Goal: Complete application form

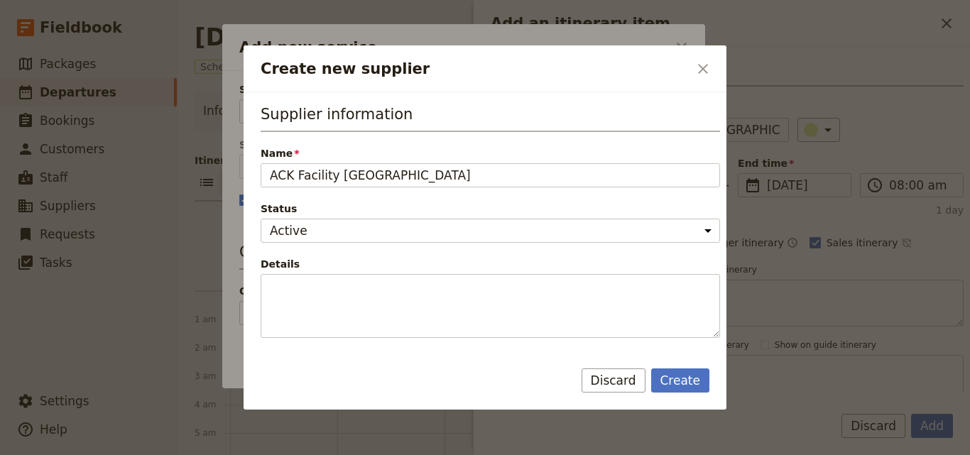
scroll to position [284, 0]
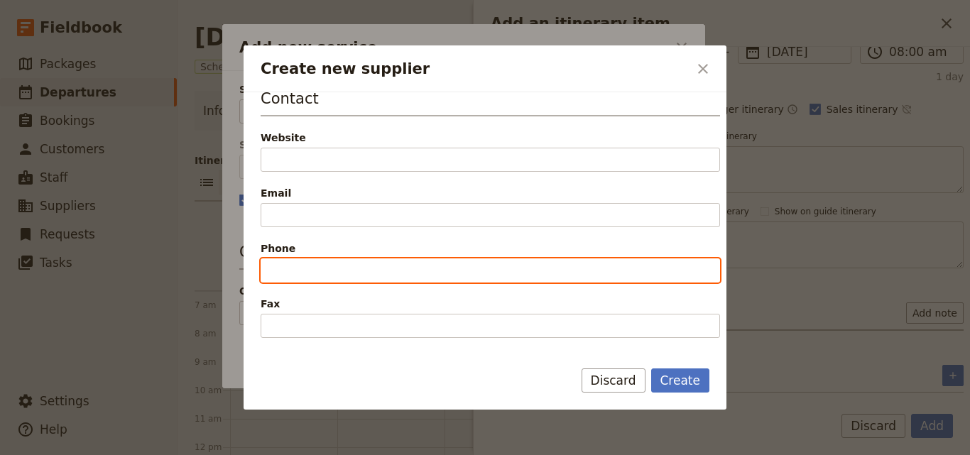
paste input "[PHONE_NUMBER]"
click at [276, 267] on input "[PHONE_NUMBER]" at bounding box center [490, 270] width 459 height 24
type input "[PHONE_NUMBER]"
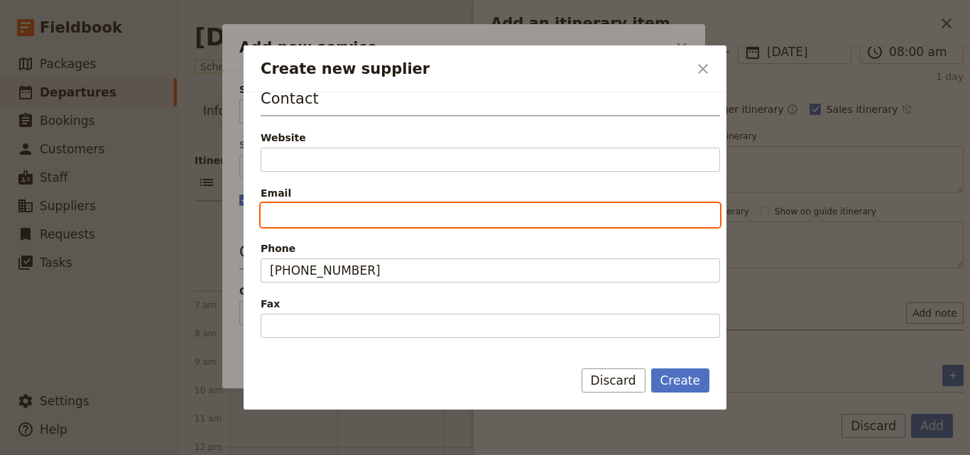
click at [312, 219] on input "Email" at bounding box center [490, 215] width 459 height 24
paste input "[EMAIL_ADDRESS][DOMAIN_NAME]"
click at [275, 213] on input "[EMAIL_ADDRESS][DOMAIN_NAME]" at bounding box center [490, 215] width 459 height 24
click at [270, 212] on input "[EMAIL_ADDRESS][DOMAIN_NAME]" at bounding box center [490, 215] width 459 height 24
type input "[EMAIL_ADDRESS][DOMAIN_NAME]"
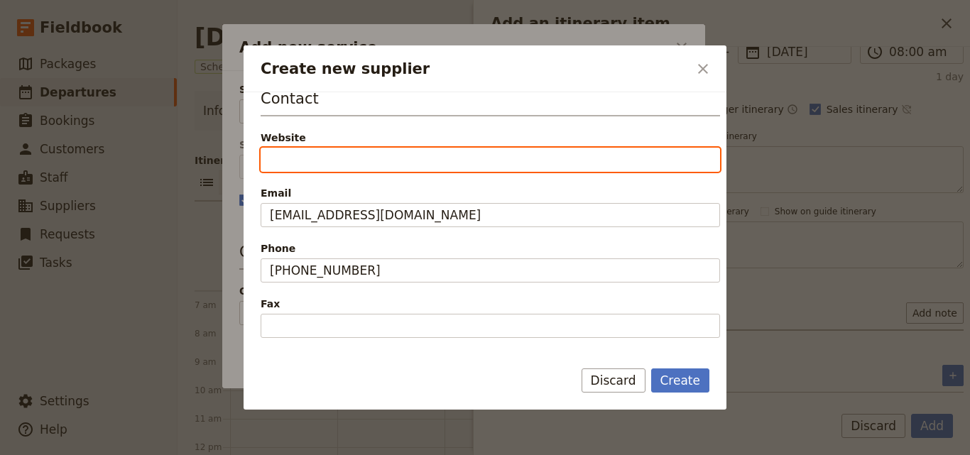
click at [341, 159] on input "Website" at bounding box center [490, 160] width 459 height 24
paste input "[URL][DOMAIN_NAME]"
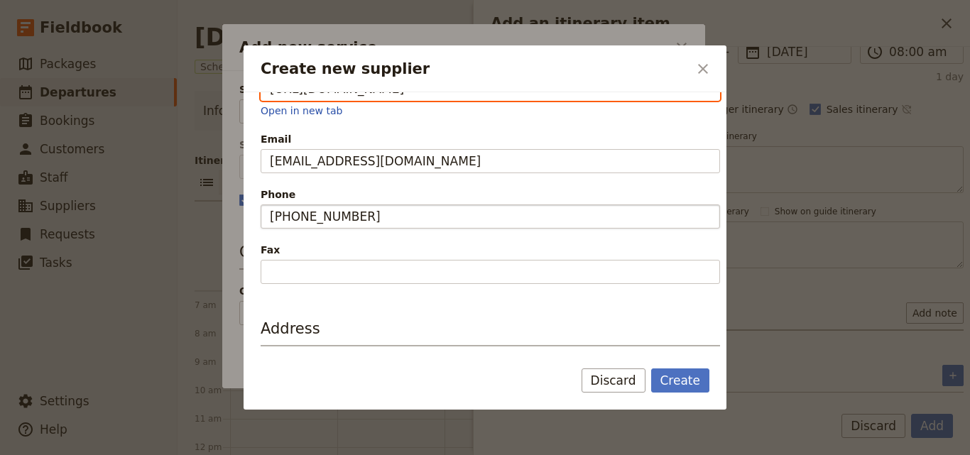
scroll to position [466, 0]
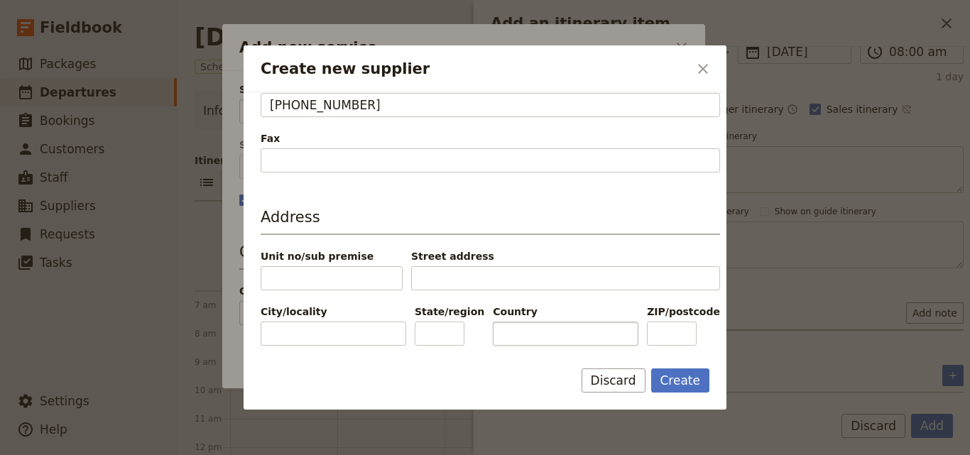
type input "[URL][DOMAIN_NAME]"
click at [532, 334] on input "Country" at bounding box center [566, 334] width 146 height 24
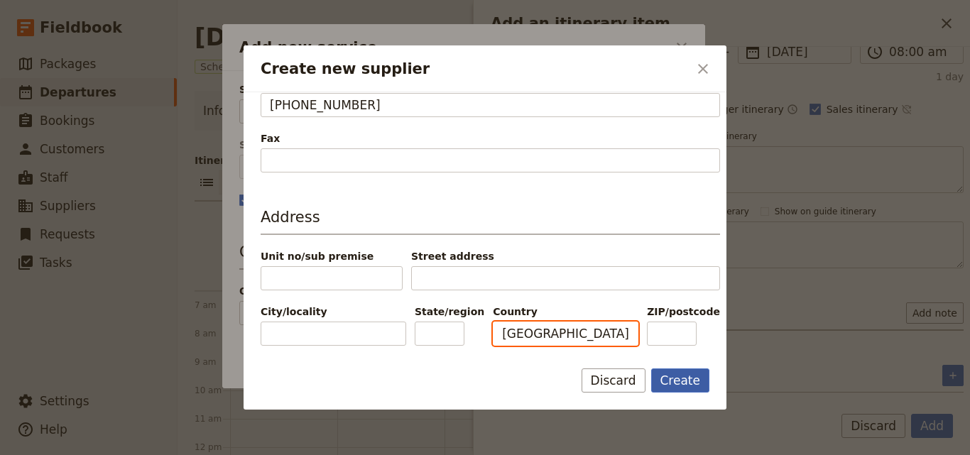
type input "[GEOGRAPHIC_DATA]"
click at [696, 381] on button "Create" at bounding box center [680, 380] width 59 height 24
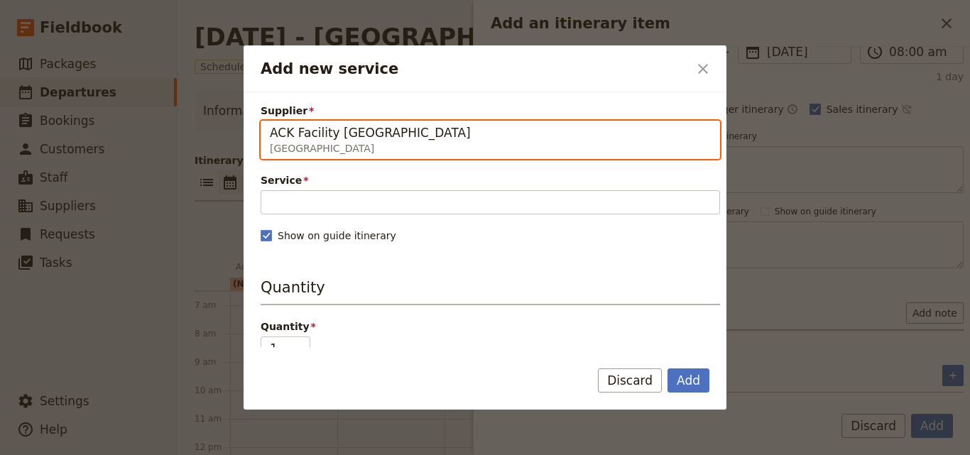
type input "ACK Facility [GEOGRAPHIC_DATA]"
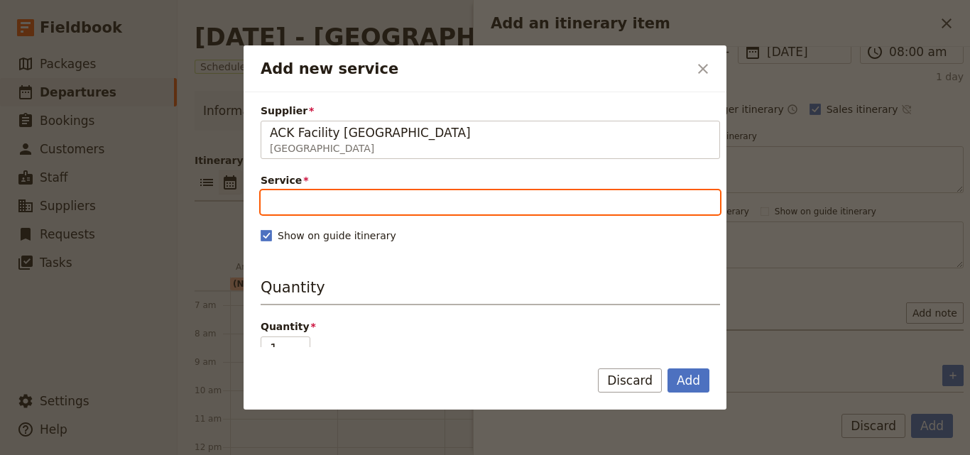
click at [510, 200] on input "Service" at bounding box center [490, 202] width 459 height 24
